Goal: Transaction & Acquisition: Download file/media

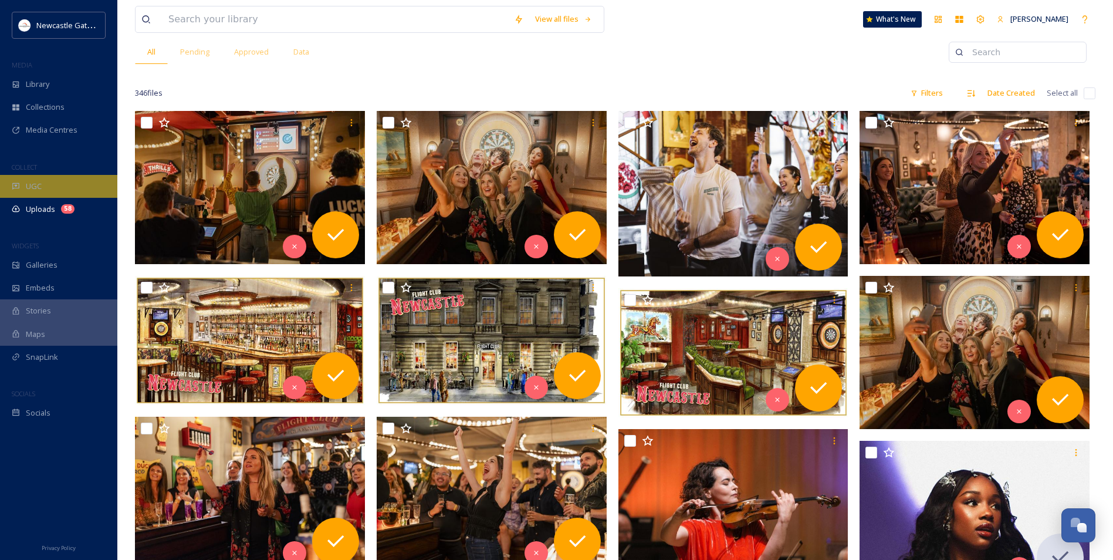
scroll to position [59, 0]
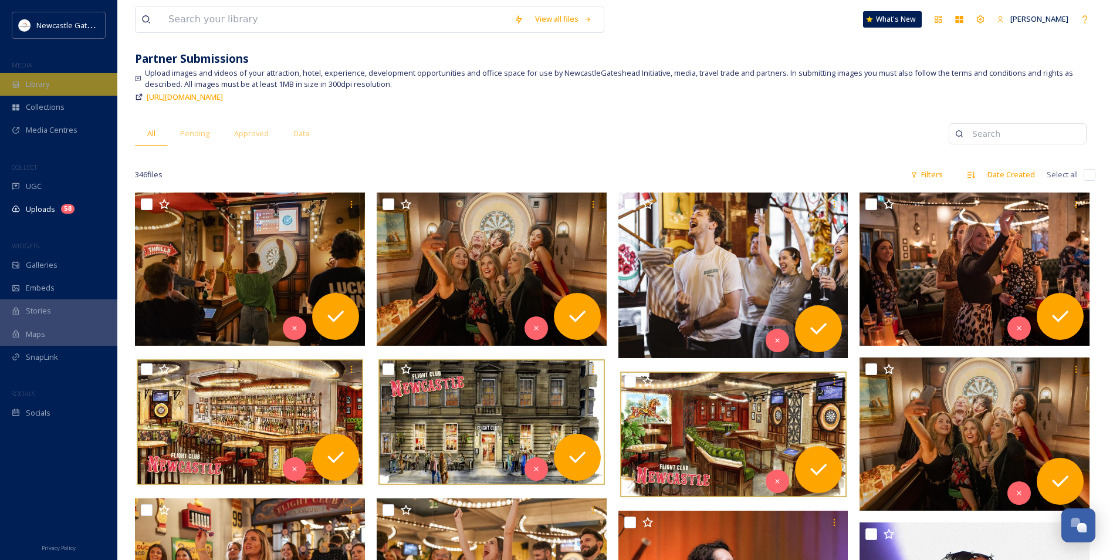
click at [53, 81] on div "Library" at bounding box center [58, 84] width 117 height 23
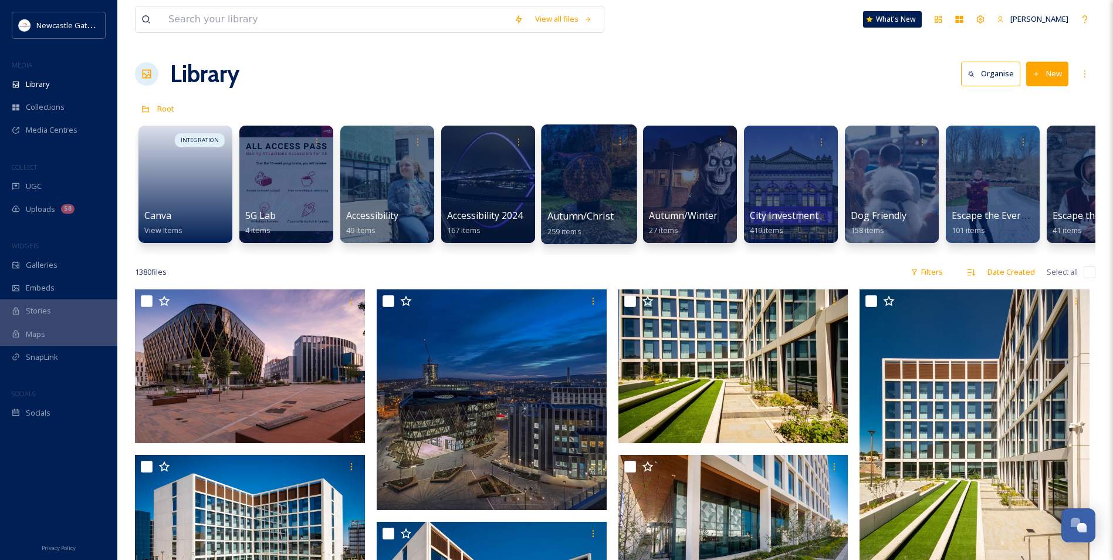
click at [605, 216] on span "Autumn/Christmas Campaign 25" at bounding box center [620, 215] width 146 height 13
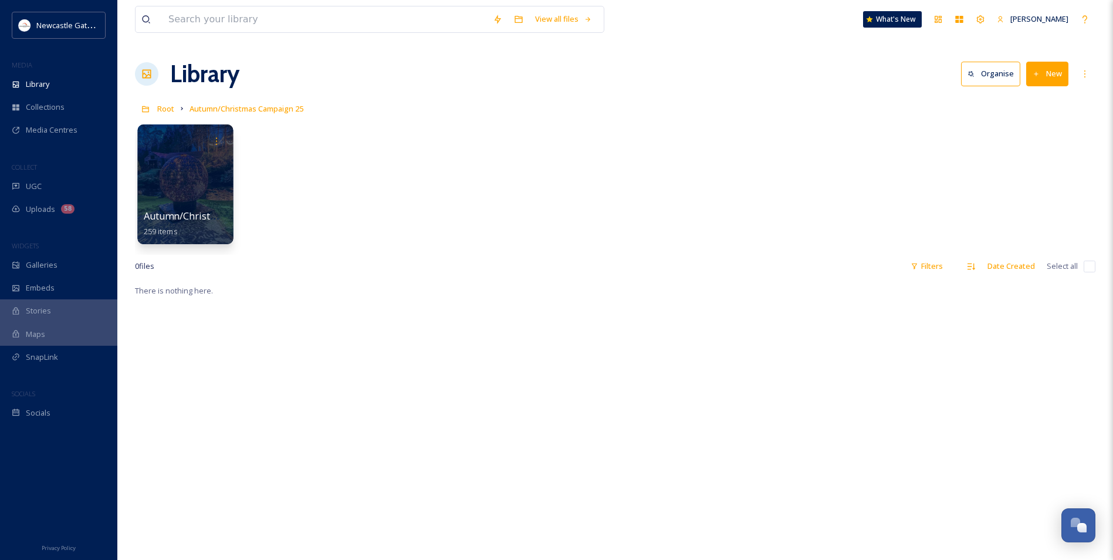
click at [157, 213] on span "Autumn/Christmas Campaigns 25" at bounding box center [219, 215] width 151 height 13
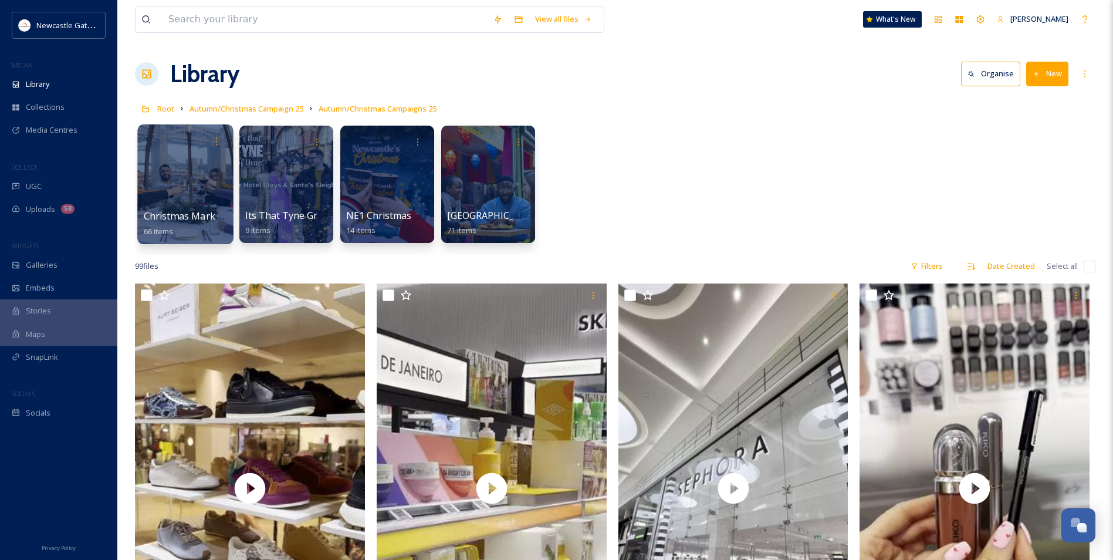
click at [211, 212] on span "Christmas Markets" at bounding box center [187, 215] width 86 height 13
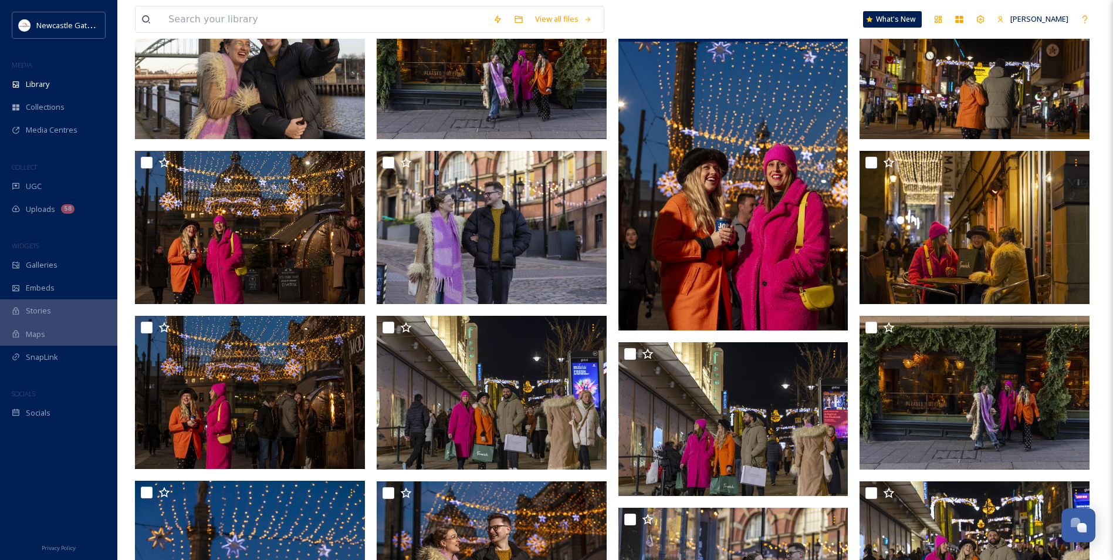
scroll to position [176, 0]
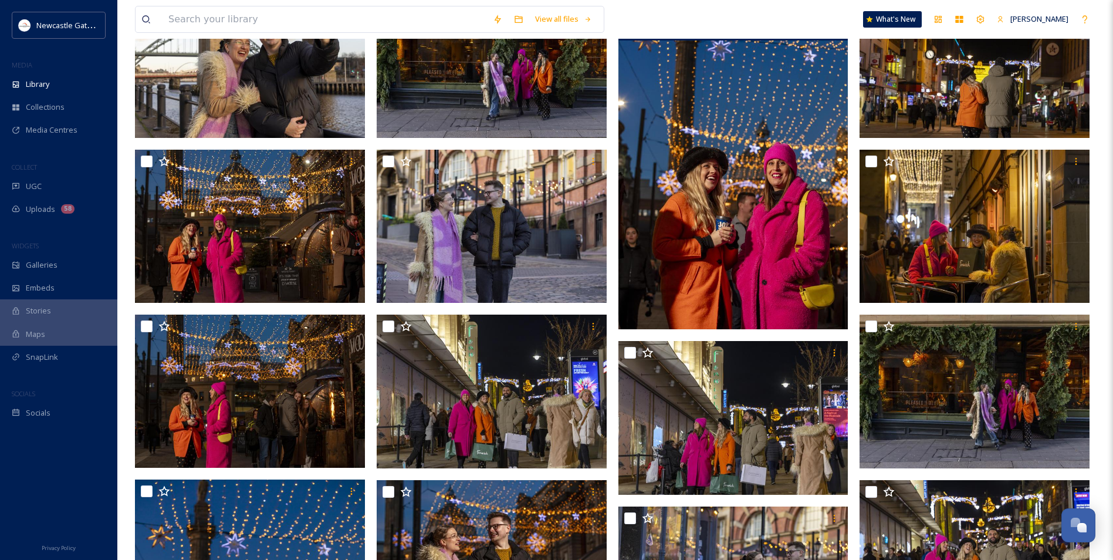
click at [726, 216] on img at bounding box center [733, 156] width 230 height 345
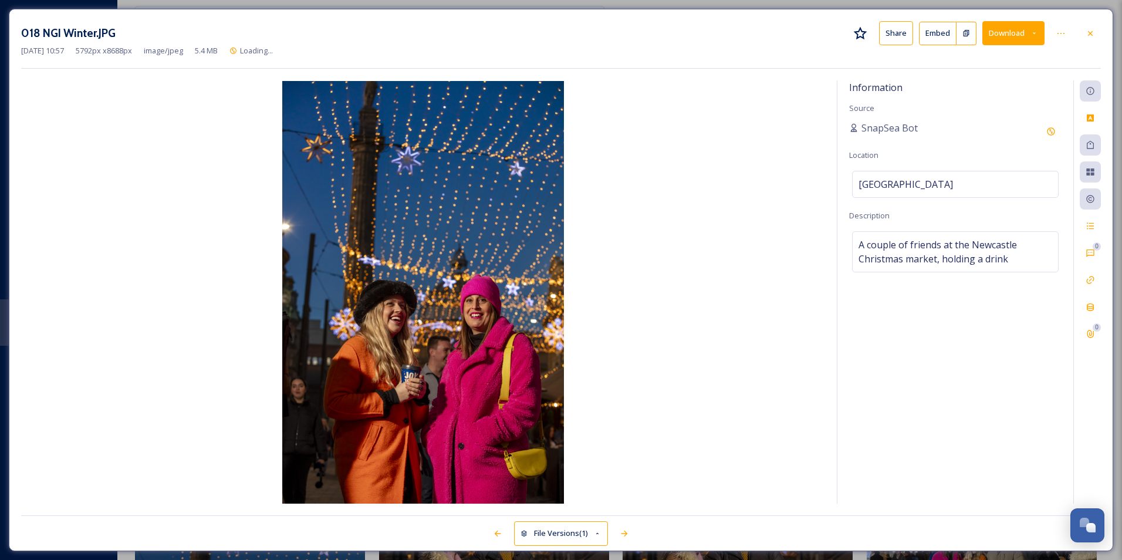
click at [1019, 33] on button "Download" at bounding box center [1013, 33] width 62 height 24
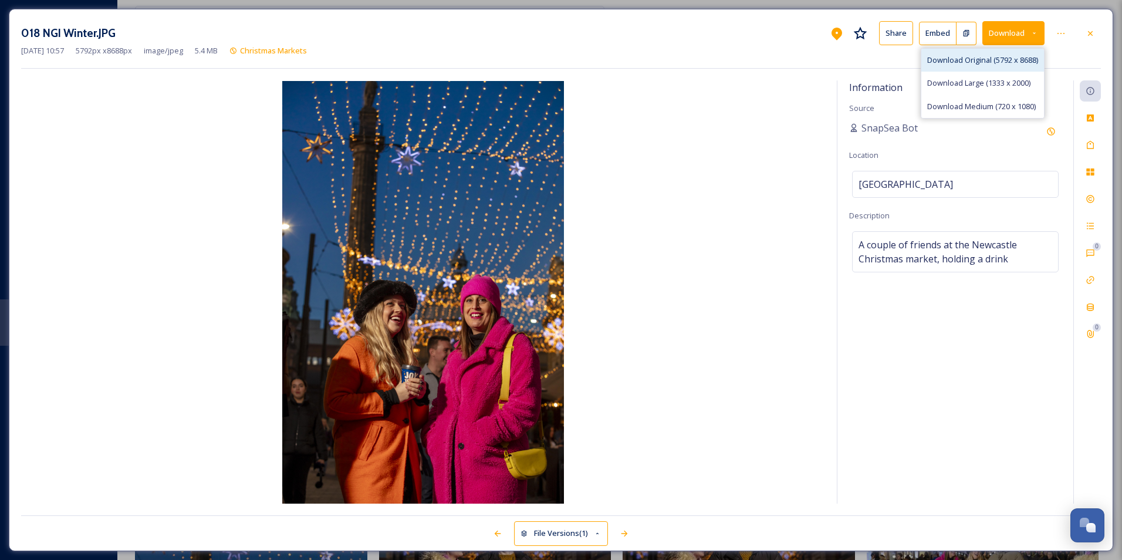
click at [977, 61] on span "Download Original (5792 x 8688)" at bounding box center [982, 60] width 111 height 11
click at [1097, 34] on div at bounding box center [1089, 33] width 21 height 21
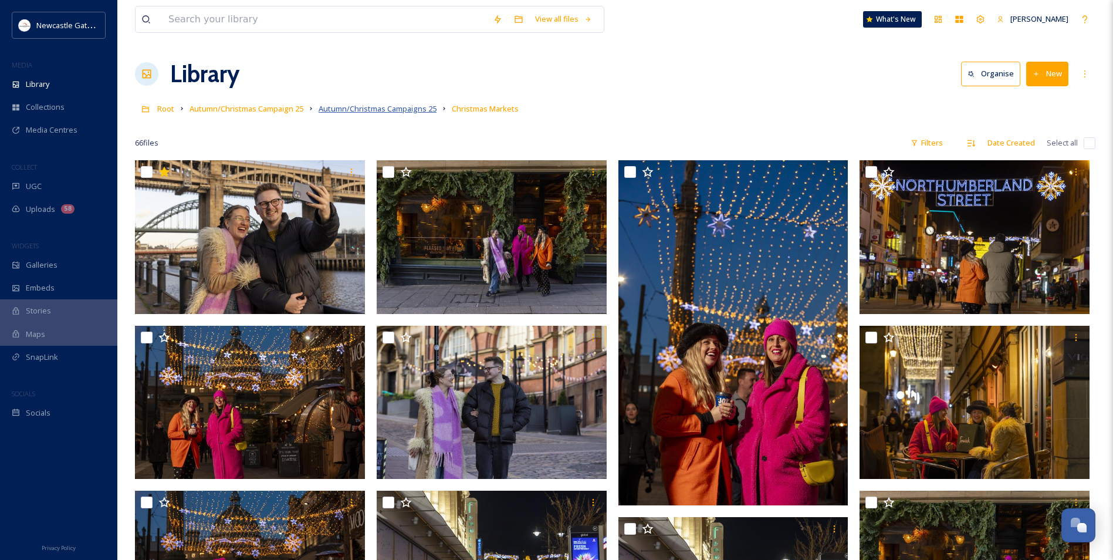
click at [350, 108] on span "Autumn/Christmas Campaigns 25" at bounding box center [378, 108] width 118 height 11
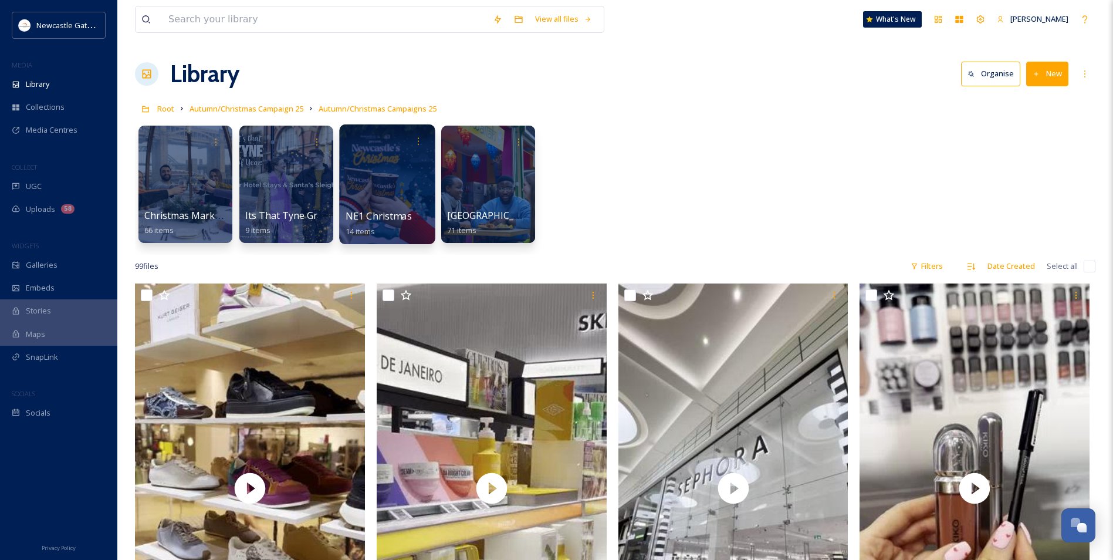
click at [384, 215] on span "NE1 Christmas Market" at bounding box center [396, 215] width 101 height 13
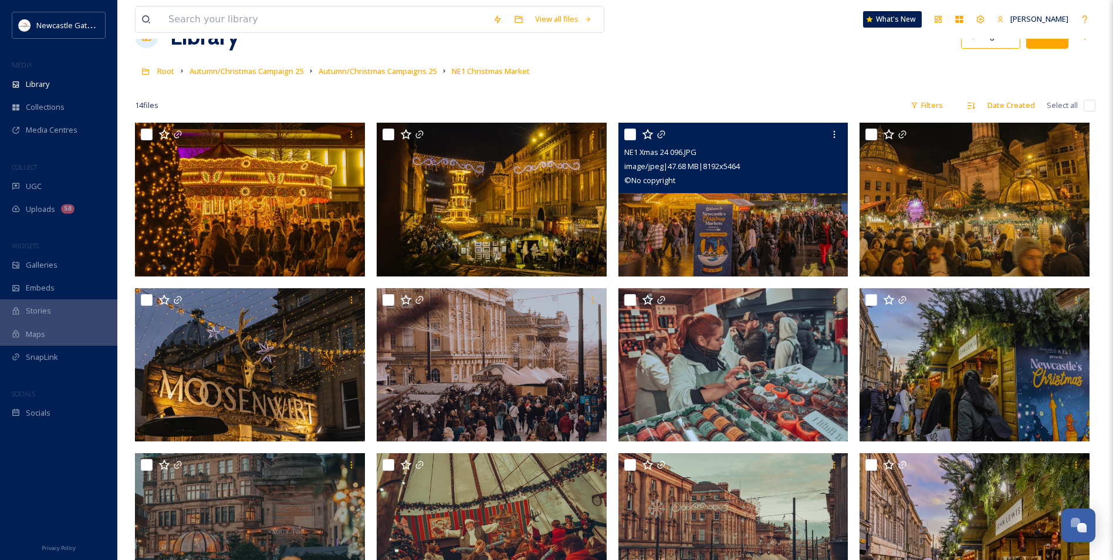
scroll to position [59, 0]
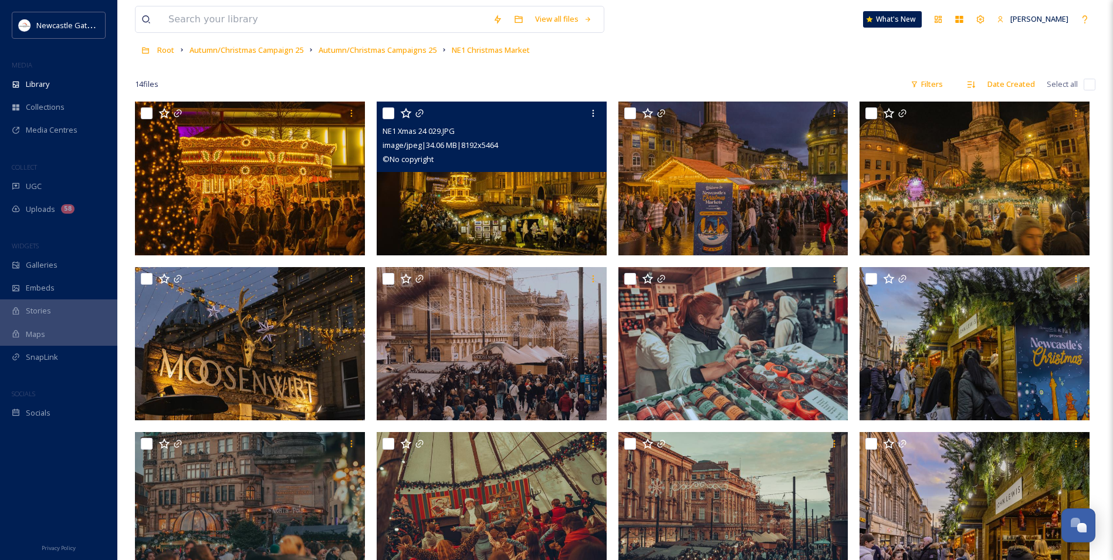
click at [493, 232] on img at bounding box center [492, 178] width 230 height 154
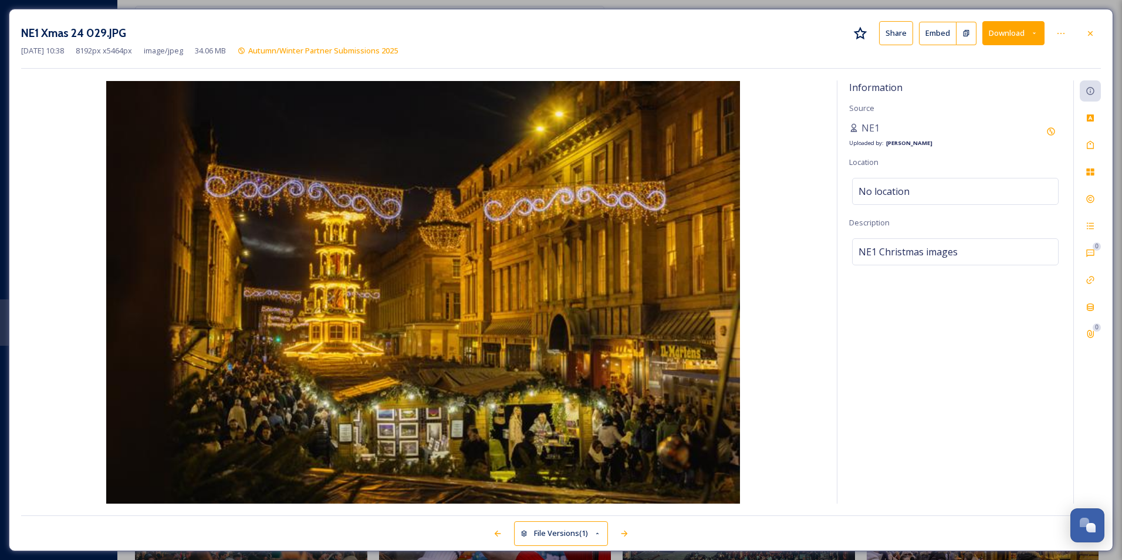
click at [998, 25] on button "Download" at bounding box center [1013, 33] width 62 height 24
click at [973, 56] on span "Download Original (8192 x 5464)" at bounding box center [982, 60] width 111 height 11
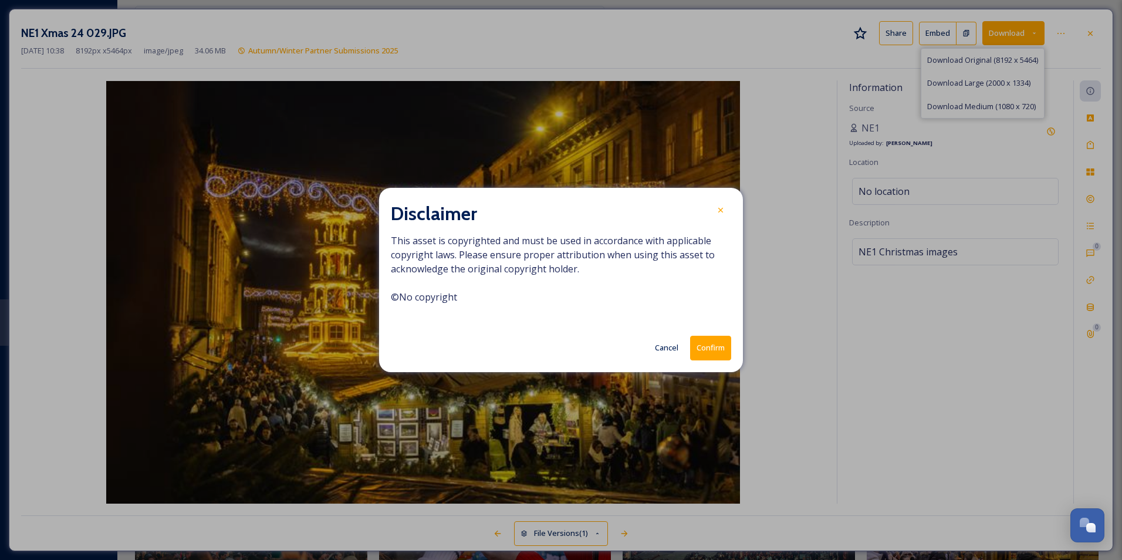
click at [700, 347] on button "Confirm" at bounding box center [710, 348] width 41 height 24
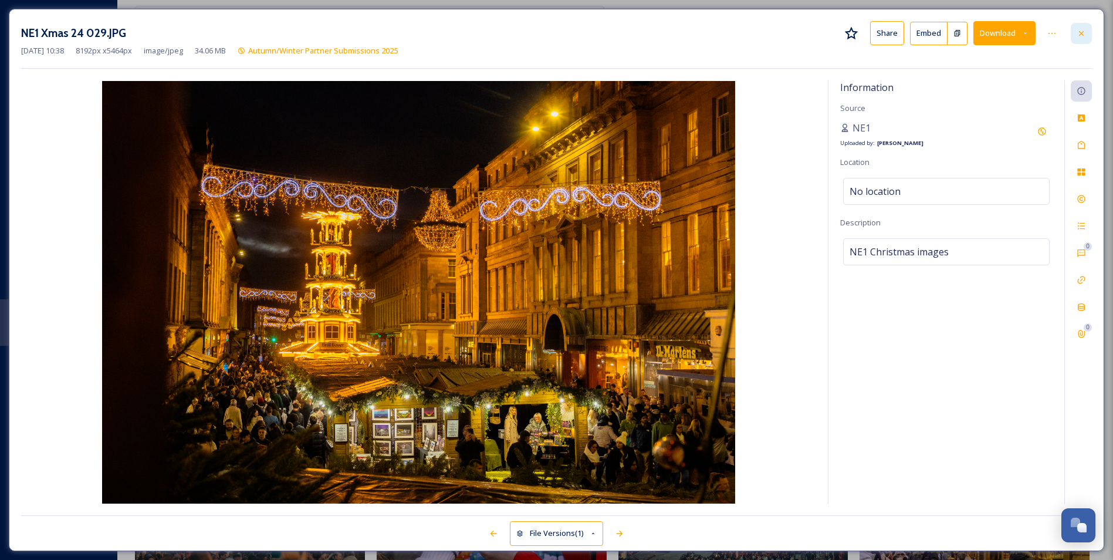
click at [1085, 29] on icon at bounding box center [1080, 33] width 9 height 9
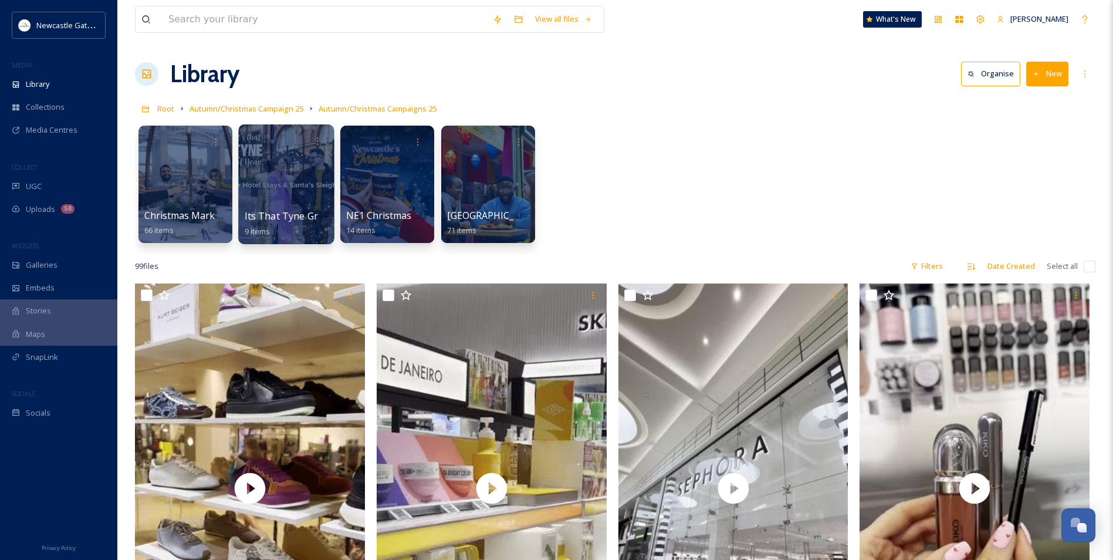
click at [280, 194] on div at bounding box center [286, 184] width 96 height 120
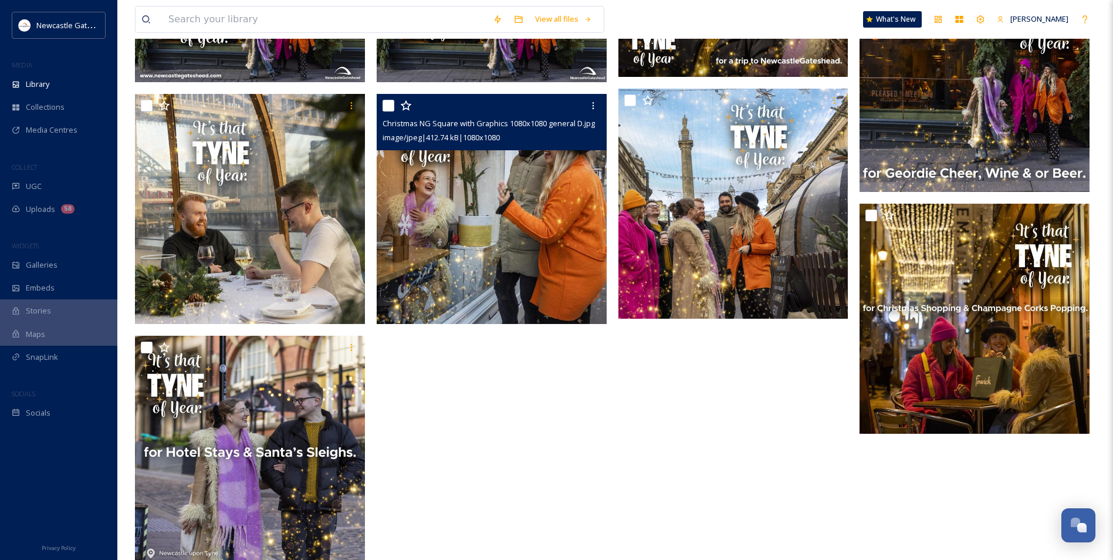
scroll to position [224, 0]
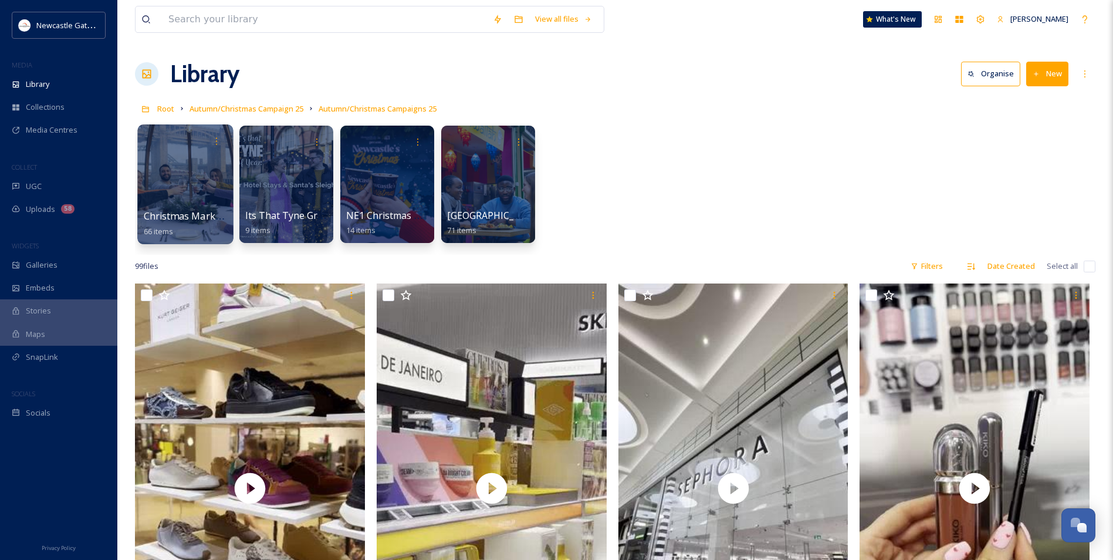
click at [183, 214] on span "Christmas Markets" at bounding box center [187, 215] width 86 height 13
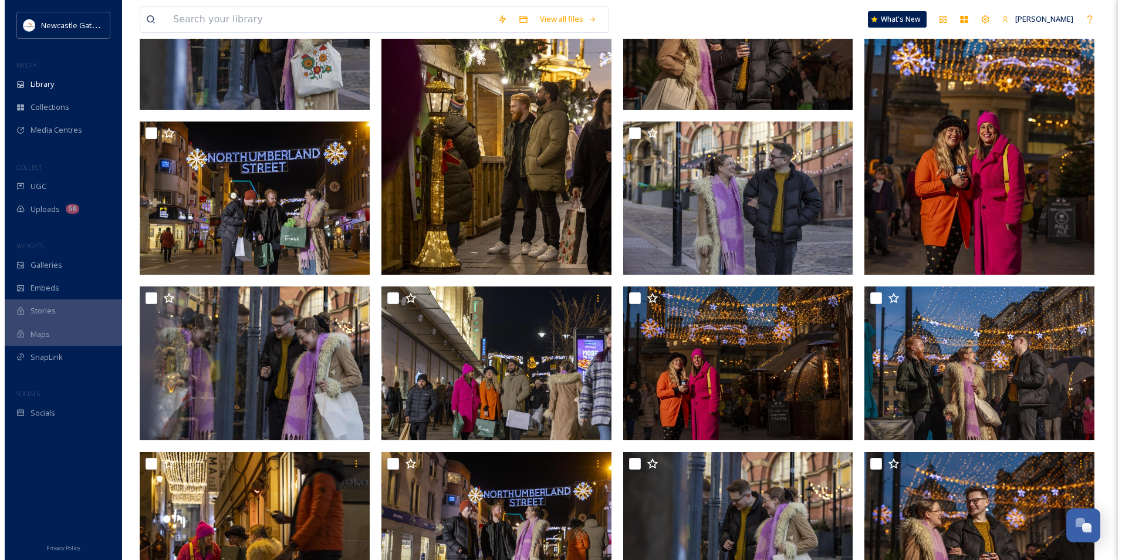
scroll to position [1173, 0]
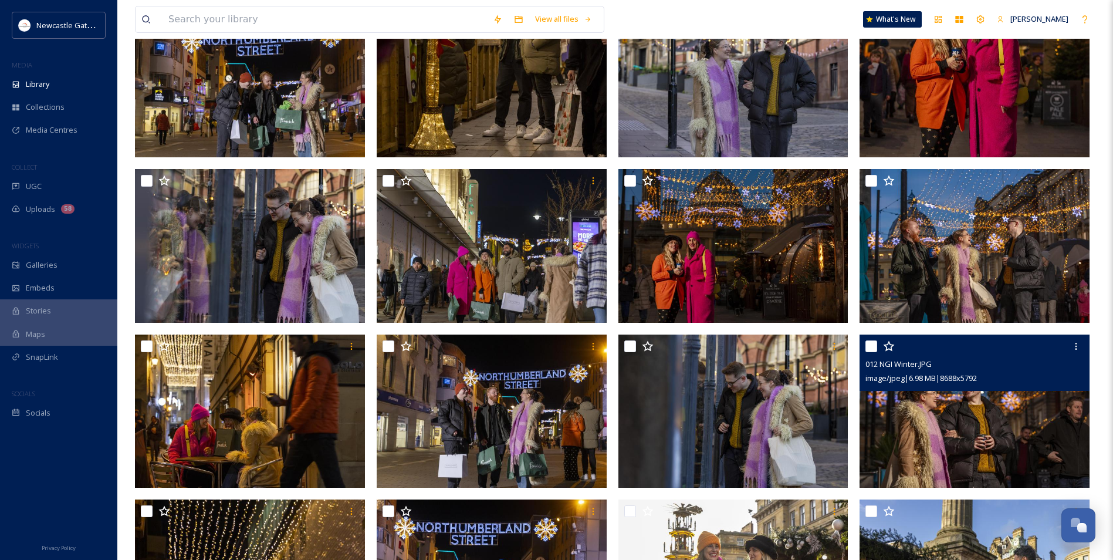
click at [957, 405] on img at bounding box center [974, 411] width 230 height 154
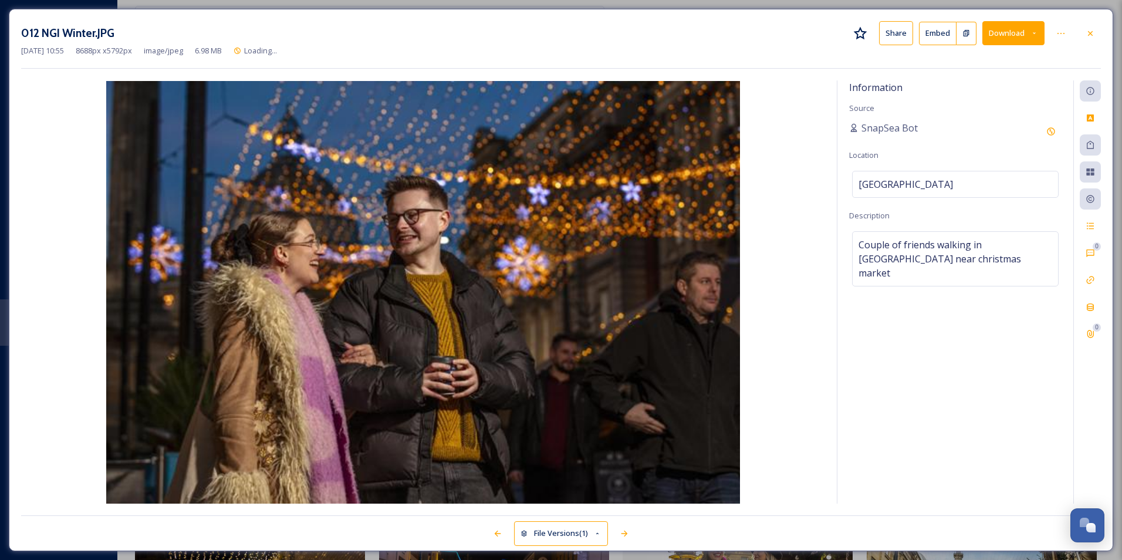
scroll to position [1183, 0]
click at [1013, 32] on button "Download" at bounding box center [1013, 33] width 62 height 24
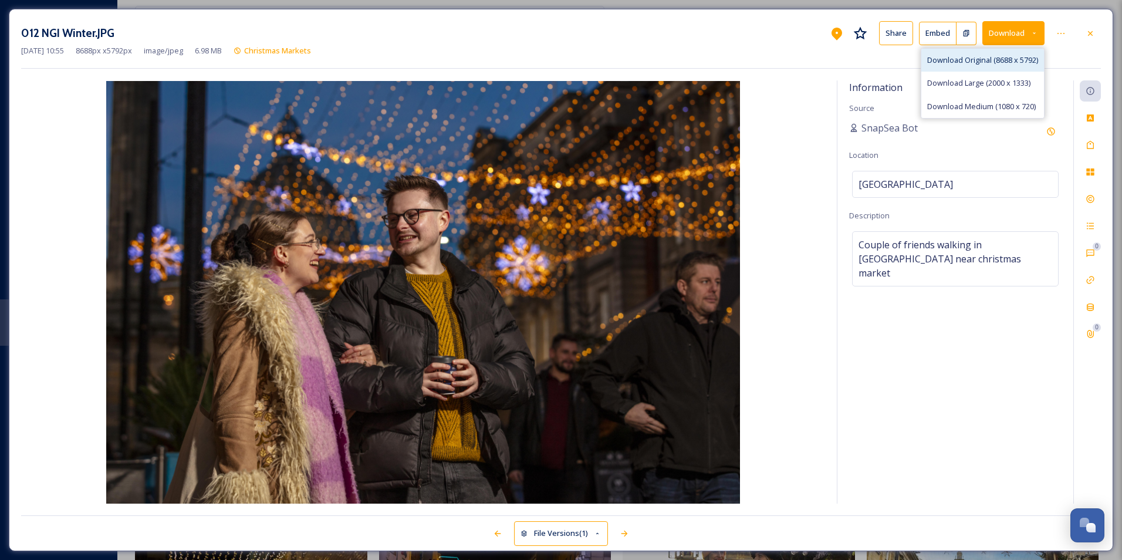
click at [970, 64] on span "Download Original (8688 x 5792)" at bounding box center [982, 60] width 111 height 11
